Goal: Task Accomplishment & Management: Use online tool/utility

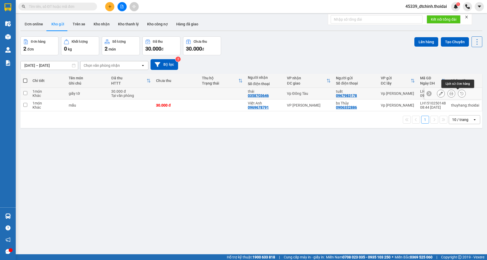
click at [449, 93] on icon at bounding box center [451, 94] width 4 height 4
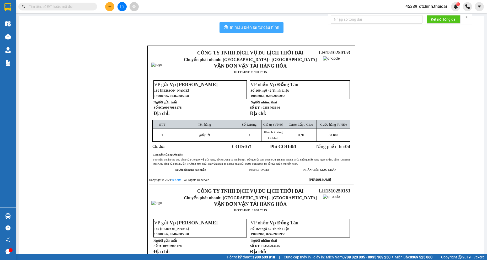
click at [252, 24] on span "In mẫu biên lai tự cấu hình" at bounding box center [254, 27] width 49 height 7
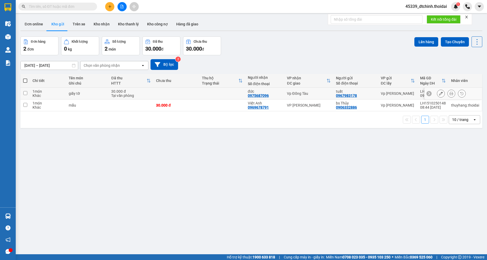
drag, startPoint x: 443, startPoint y: 94, endPoint x: 447, endPoint y: 94, distance: 3.9
click at [445, 94] on div at bounding box center [451, 94] width 29 height 8
click at [449, 94] on icon at bounding box center [451, 94] width 4 height 4
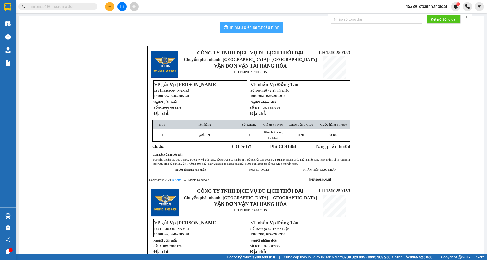
click at [259, 25] on span "In mẫu biên lai tự cấu hình" at bounding box center [254, 27] width 49 height 7
